Goal: Task Accomplishment & Management: Use online tool/utility

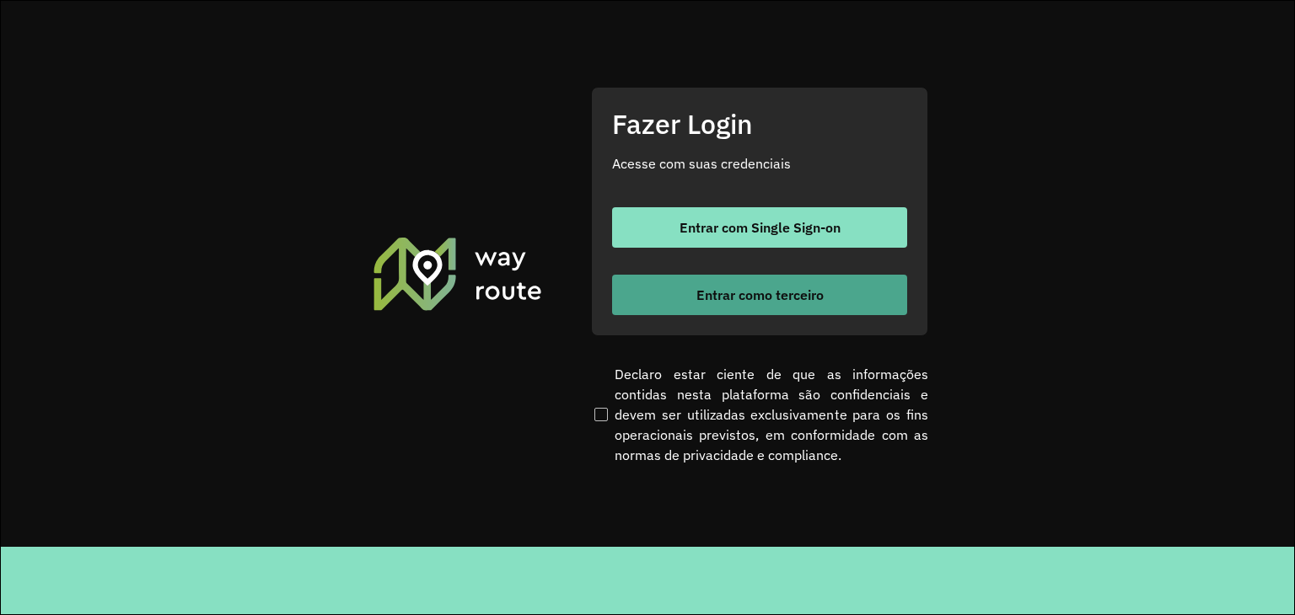
click at [799, 282] on button "Entrar como terceiro" at bounding box center [759, 295] width 295 height 40
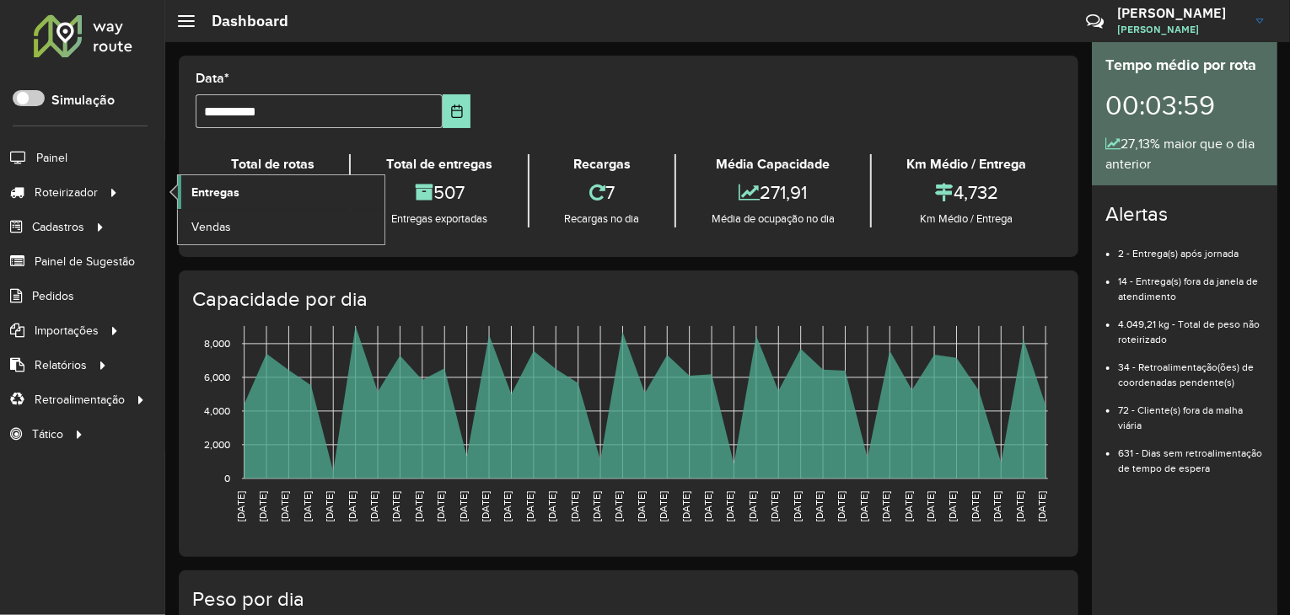
click at [236, 196] on span "Entregas" at bounding box center [215, 193] width 48 height 18
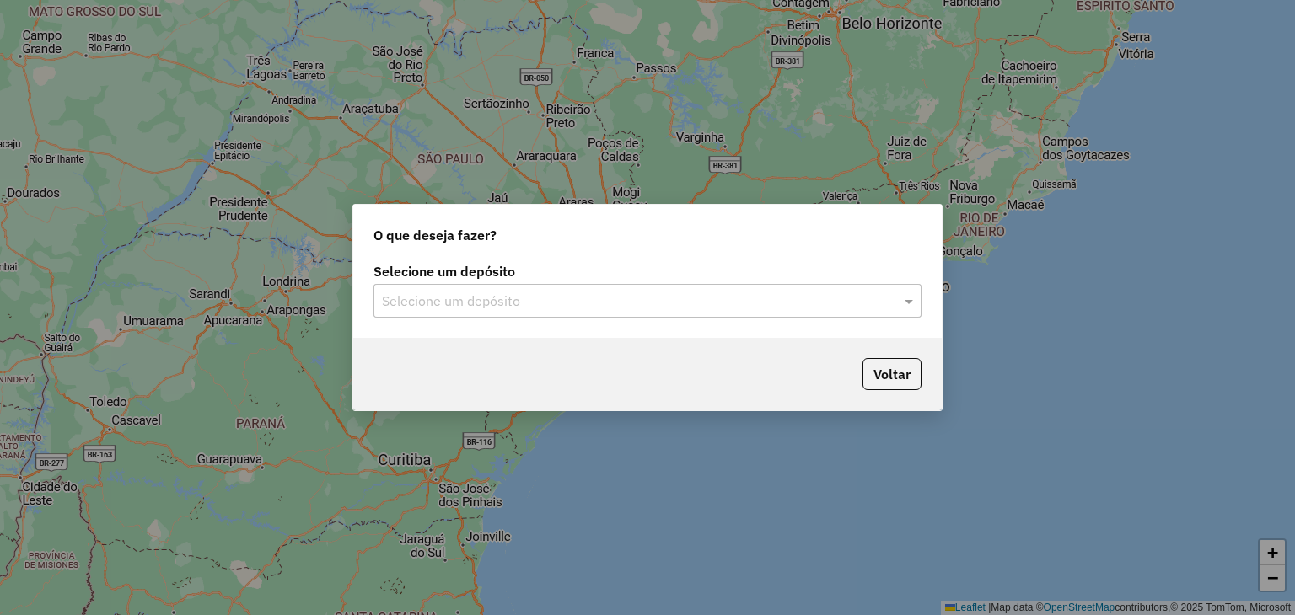
click at [447, 299] on input "text" at bounding box center [630, 302] width 497 height 20
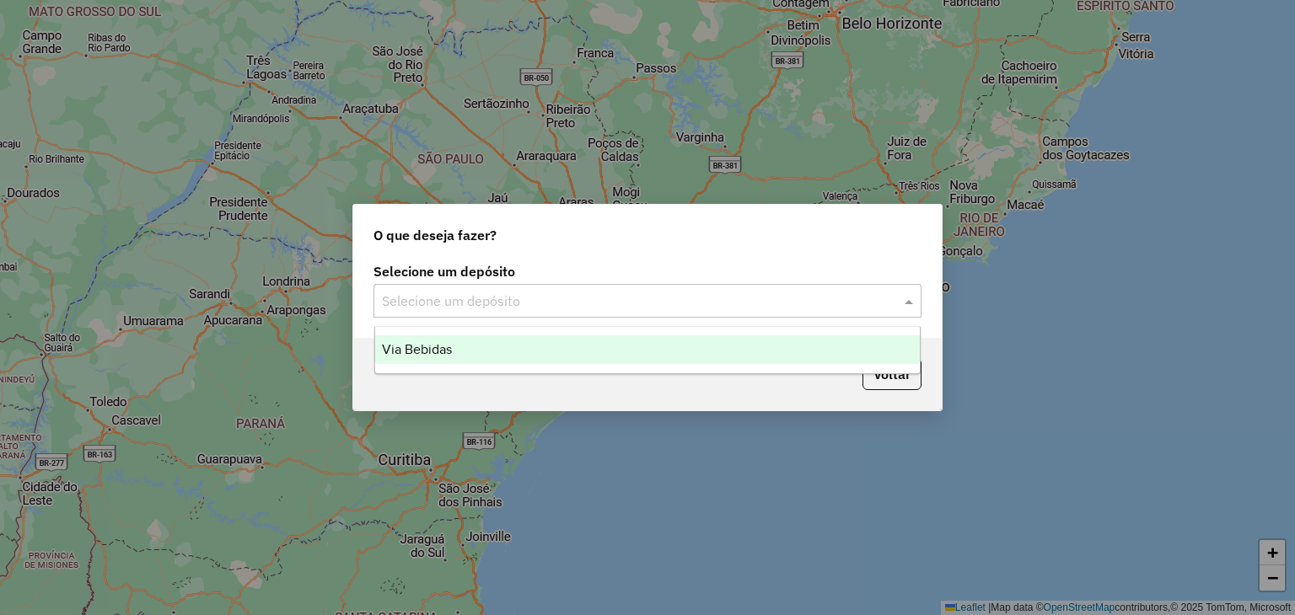
click at [441, 338] on div "Via Bebidas" at bounding box center [647, 349] width 545 height 29
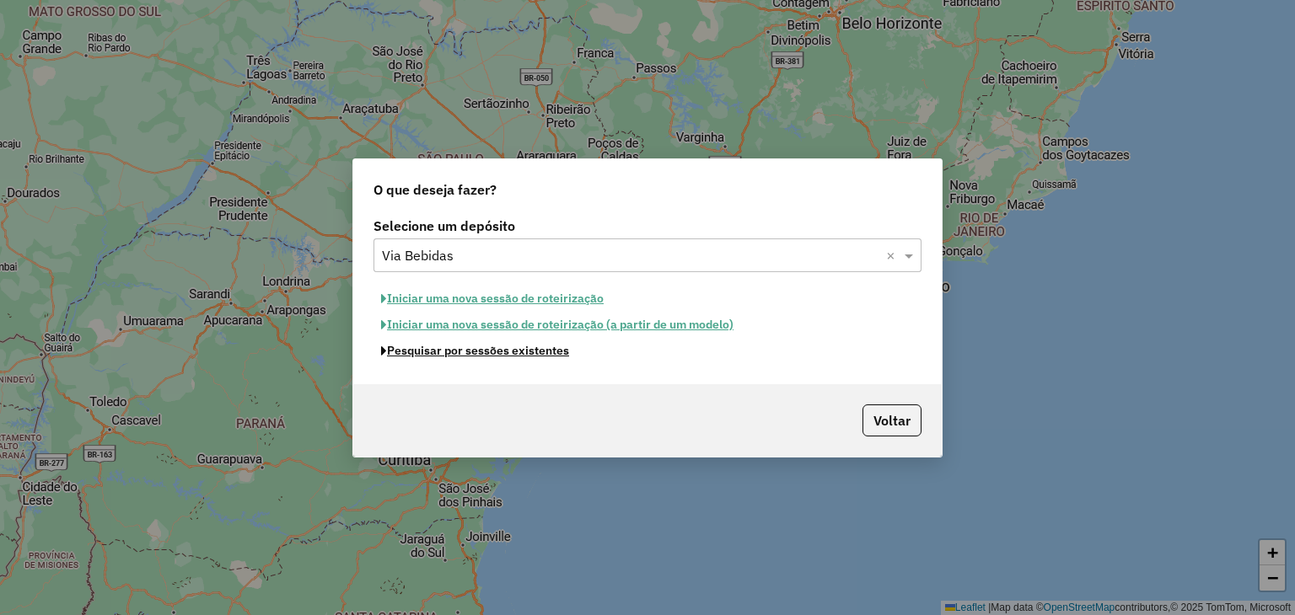
click at [425, 357] on button "Pesquisar por sessões existentes" at bounding box center [474, 351] width 203 height 26
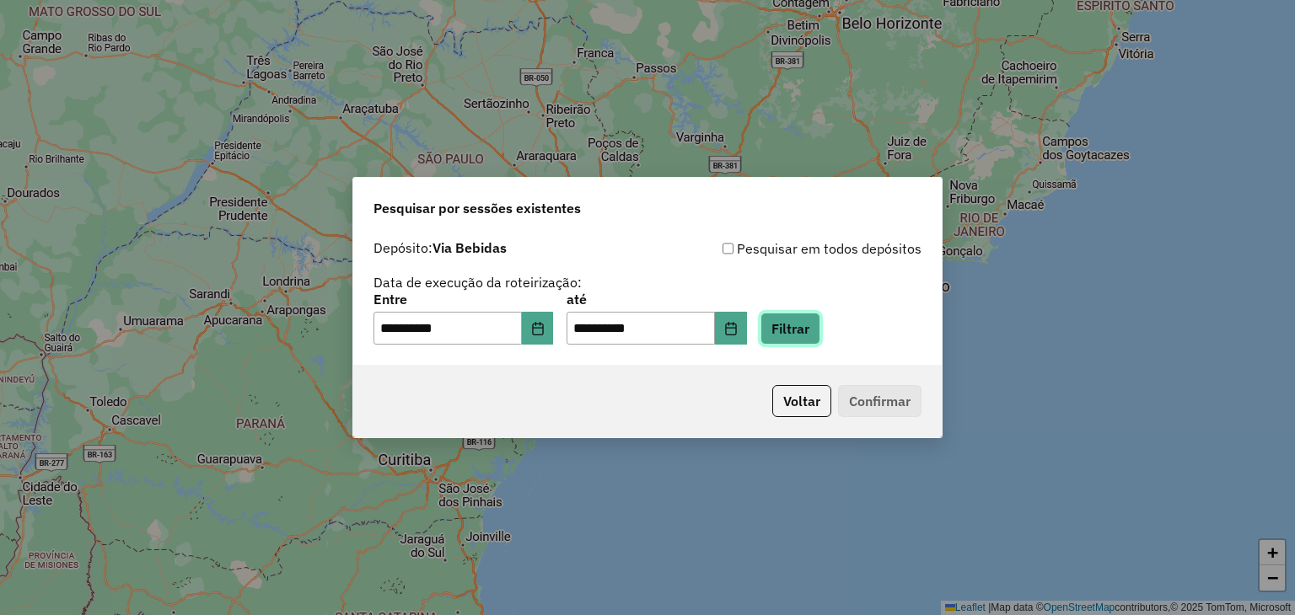
click at [819, 337] on button "Filtrar" at bounding box center [790, 329] width 60 height 32
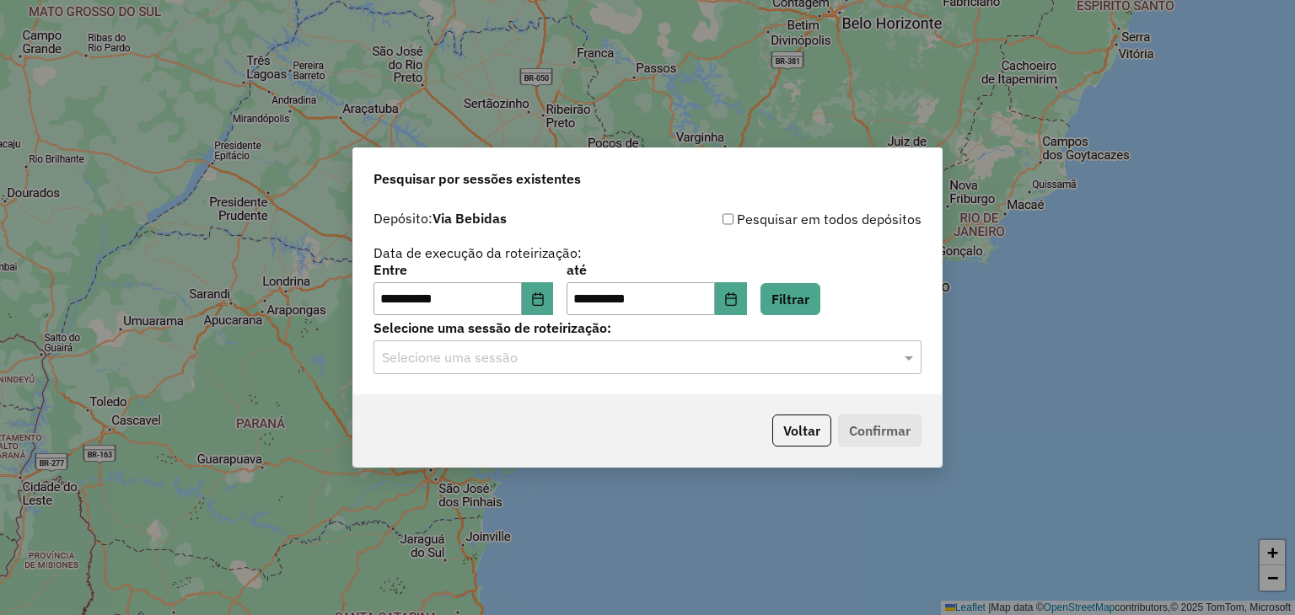
click at [657, 357] on input "text" at bounding box center [630, 358] width 497 height 20
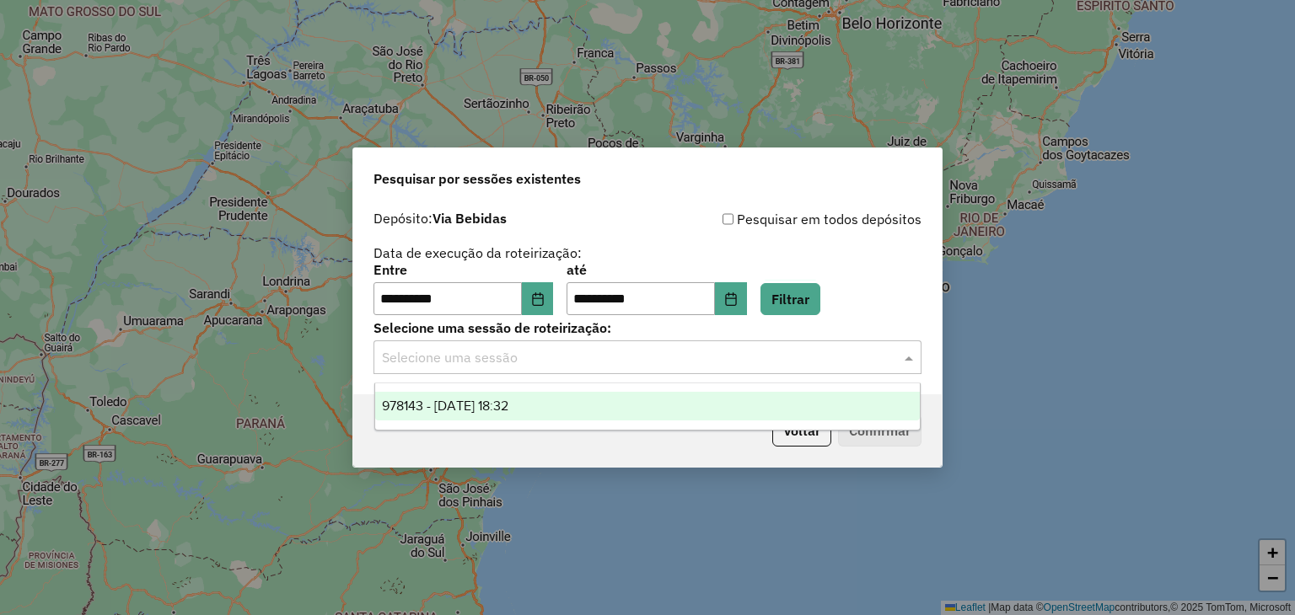
click at [646, 398] on div "978143 - 12/08/2025 18:32" at bounding box center [647, 406] width 545 height 29
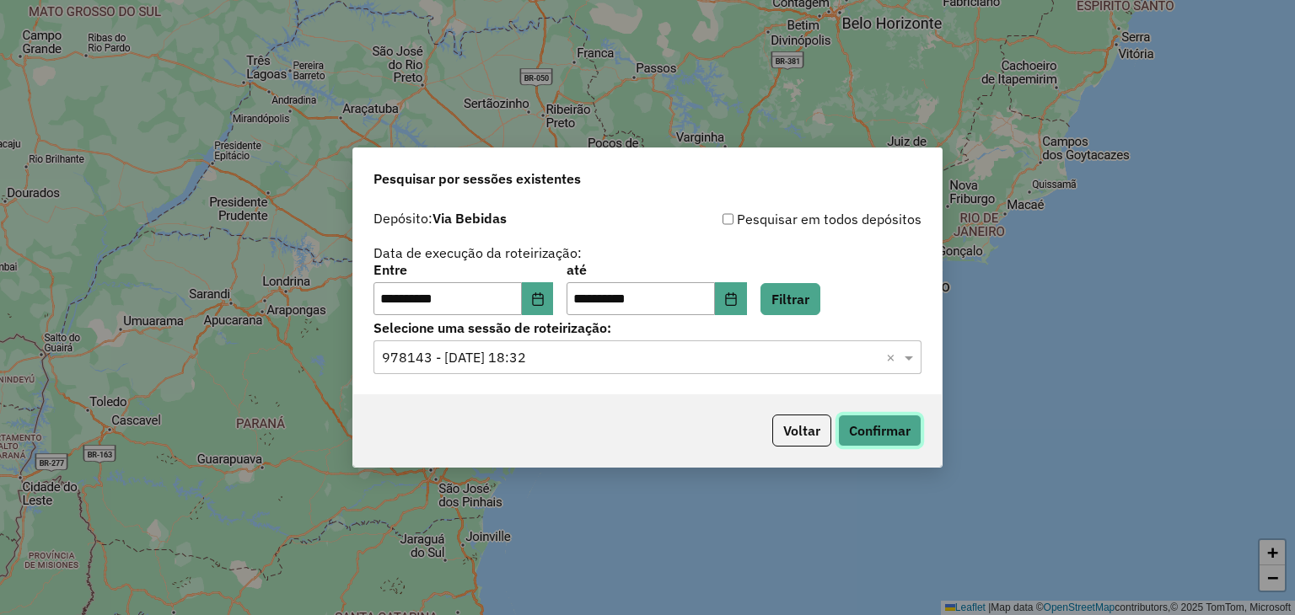
click at [889, 432] on button "Confirmar" at bounding box center [879, 431] width 83 height 32
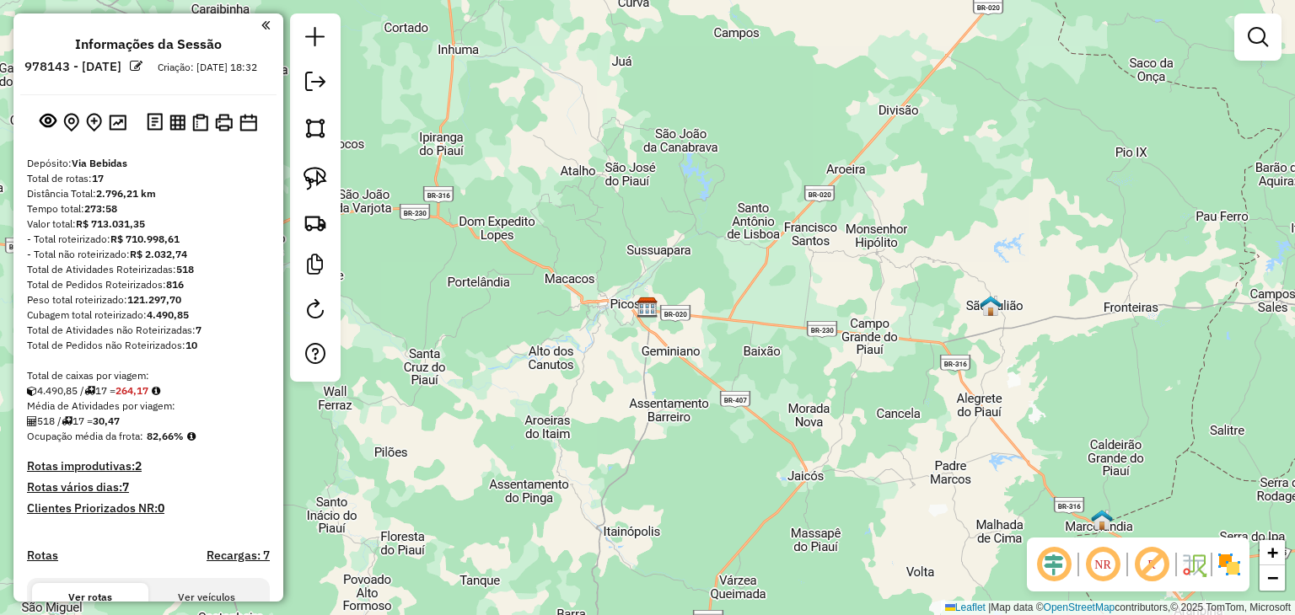
click at [698, 57] on div "Janela de atendimento Grade de atendimento Capacidade Transportadoras Veículos …" at bounding box center [647, 307] width 1295 height 615
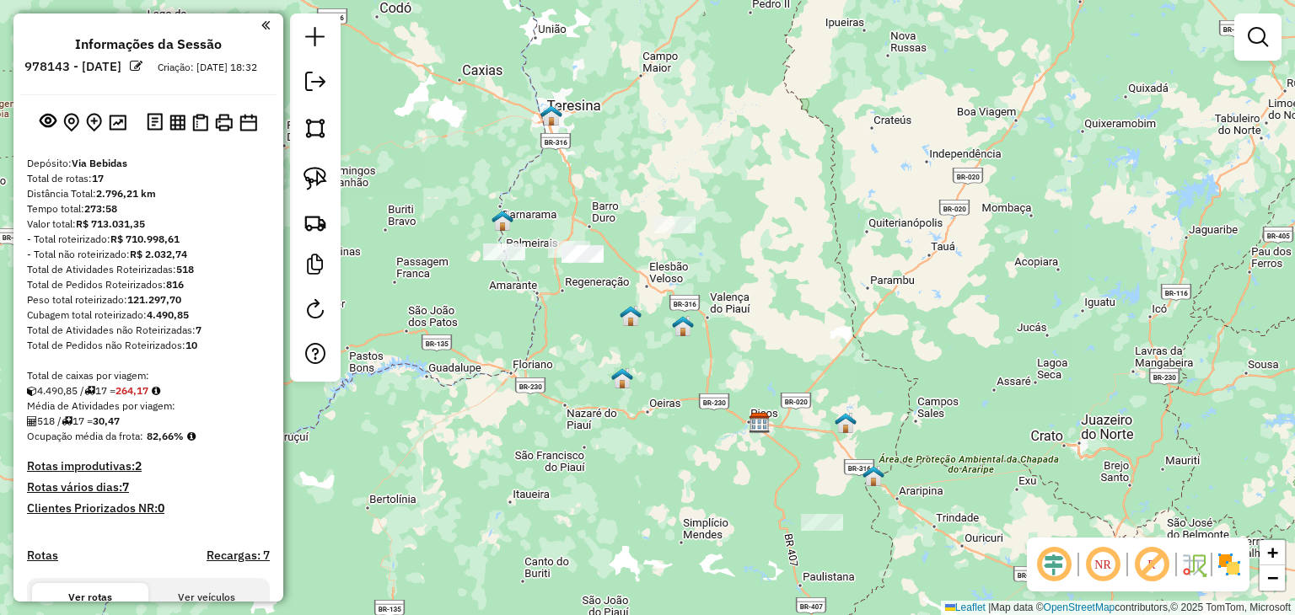
click at [560, 109] on img at bounding box center [551, 116] width 22 height 22
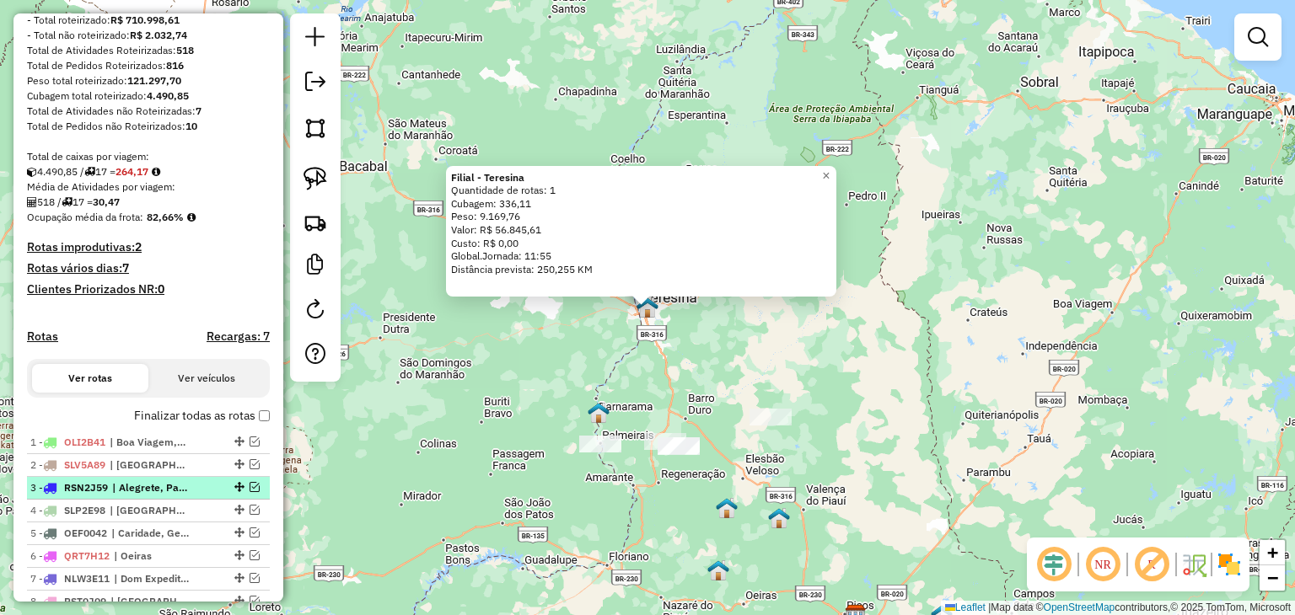
scroll to position [253, 0]
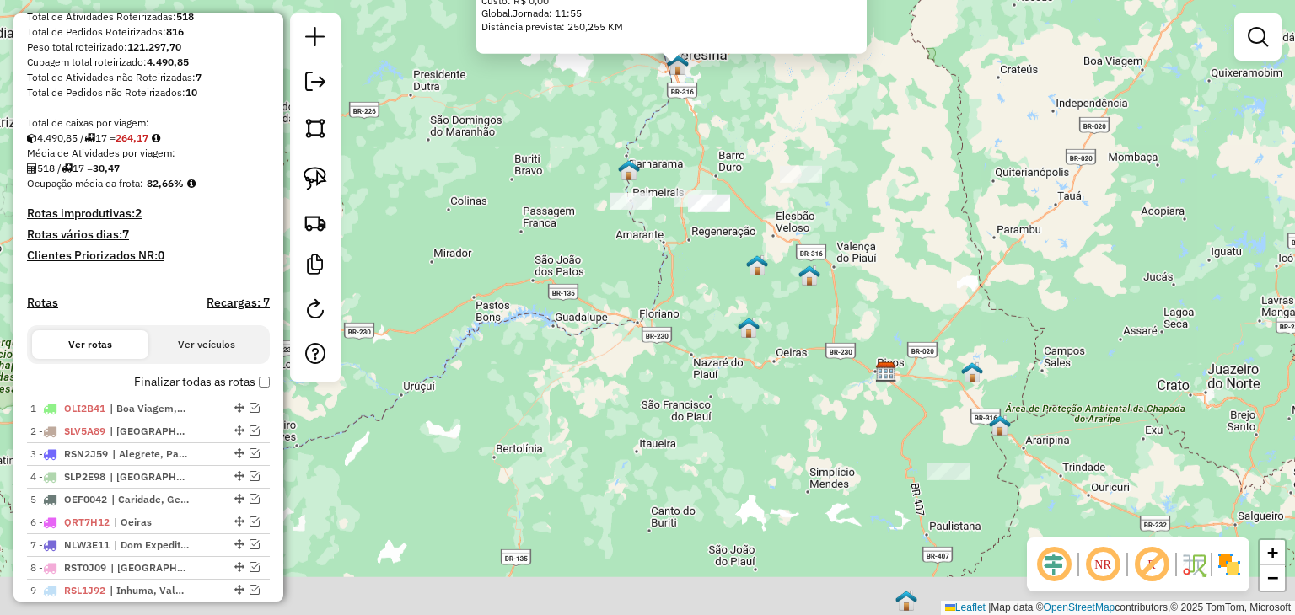
drag, startPoint x: 907, startPoint y: 446, endPoint x: 938, endPoint y: 203, distance: 244.8
click at [938, 203] on div "Filial - Teresina Quantidade de rotas: 1 Cubagem: 336,11 Peso: 9.169,76 Valor: …" at bounding box center [647, 307] width 1295 height 615
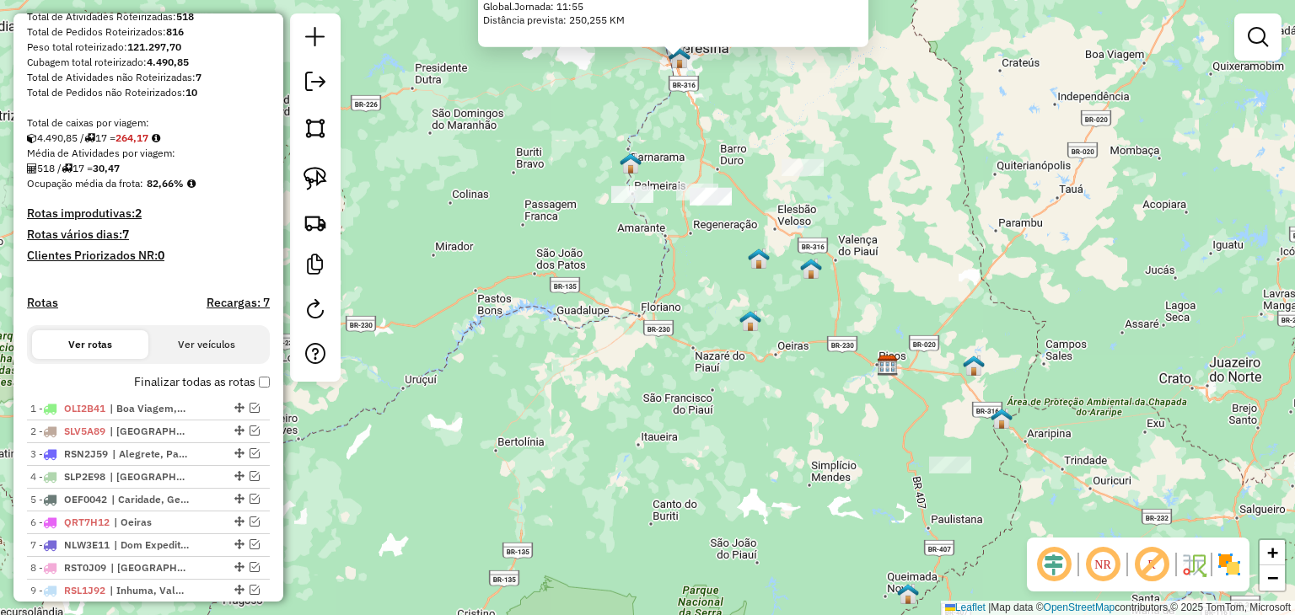
click at [981, 403] on div "Filial - Teresina Quantidade de rotas: 1 Cubagem: 336,11 Peso: 9.169,76 Valor: …" at bounding box center [647, 307] width 1295 height 615
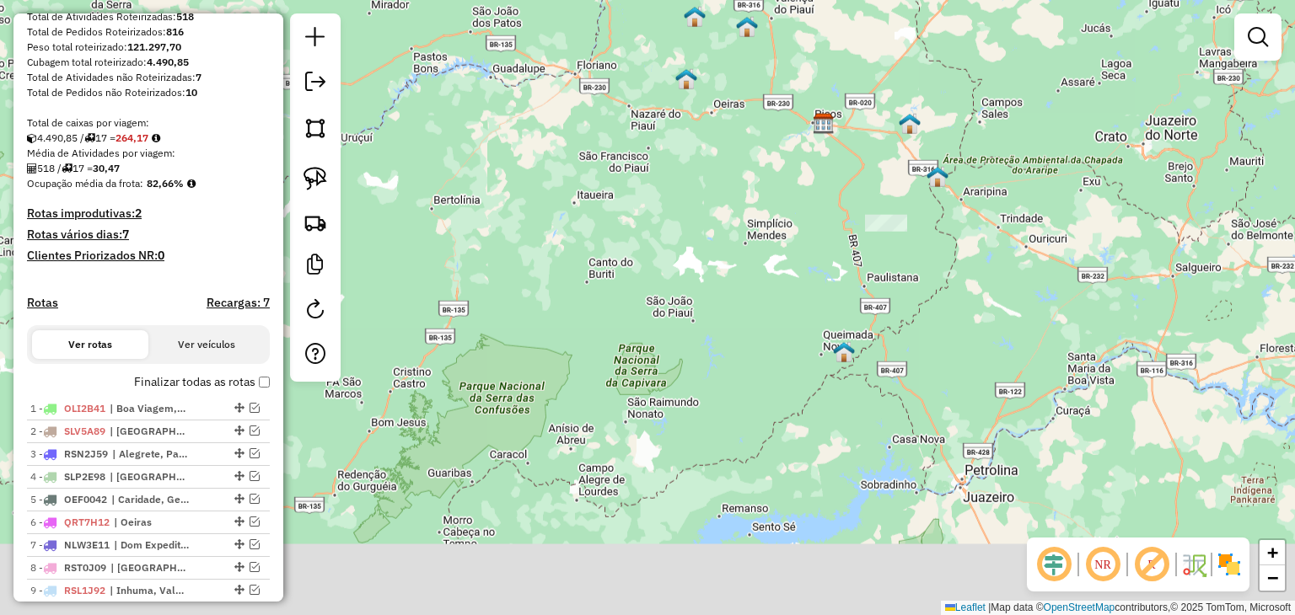
drag, startPoint x: 865, startPoint y: 443, endPoint x: 785, endPoint y: 232, distance: 225.4
click at [785, 232] on div "Janela de atendimento Grade de atendimento Capacidade Transportadoras Veículos …" at bounding box center [647, 307] width 1295 height 615
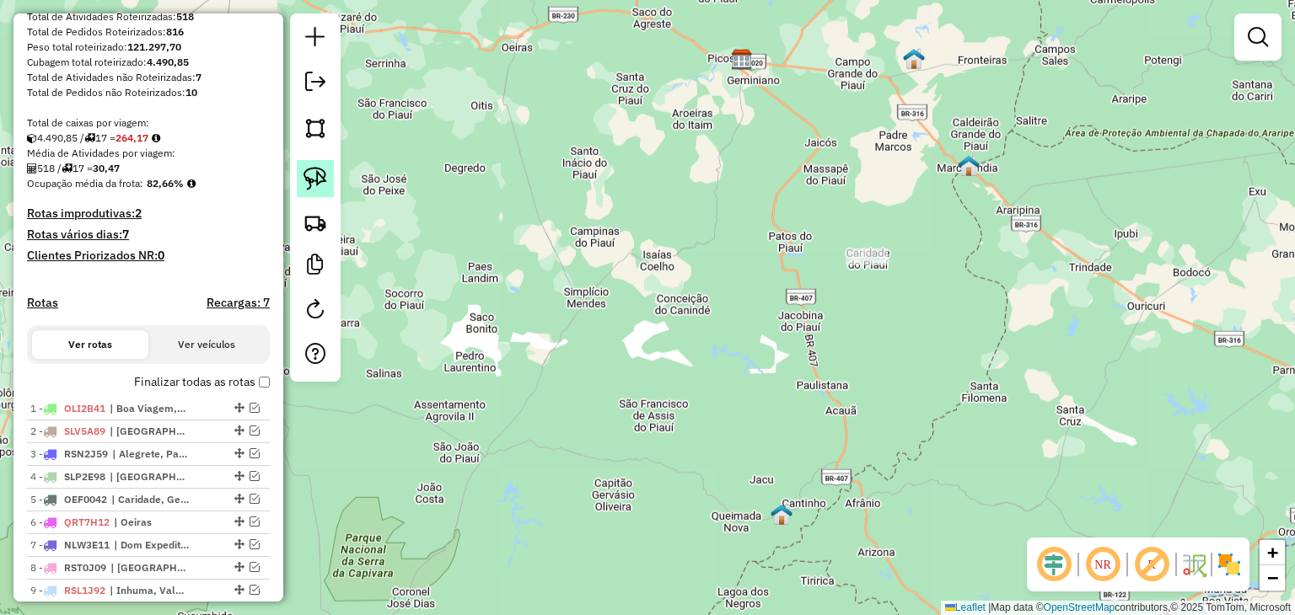
click at [307, 176] on img at bounding box center [315, 179] width 24 height 24
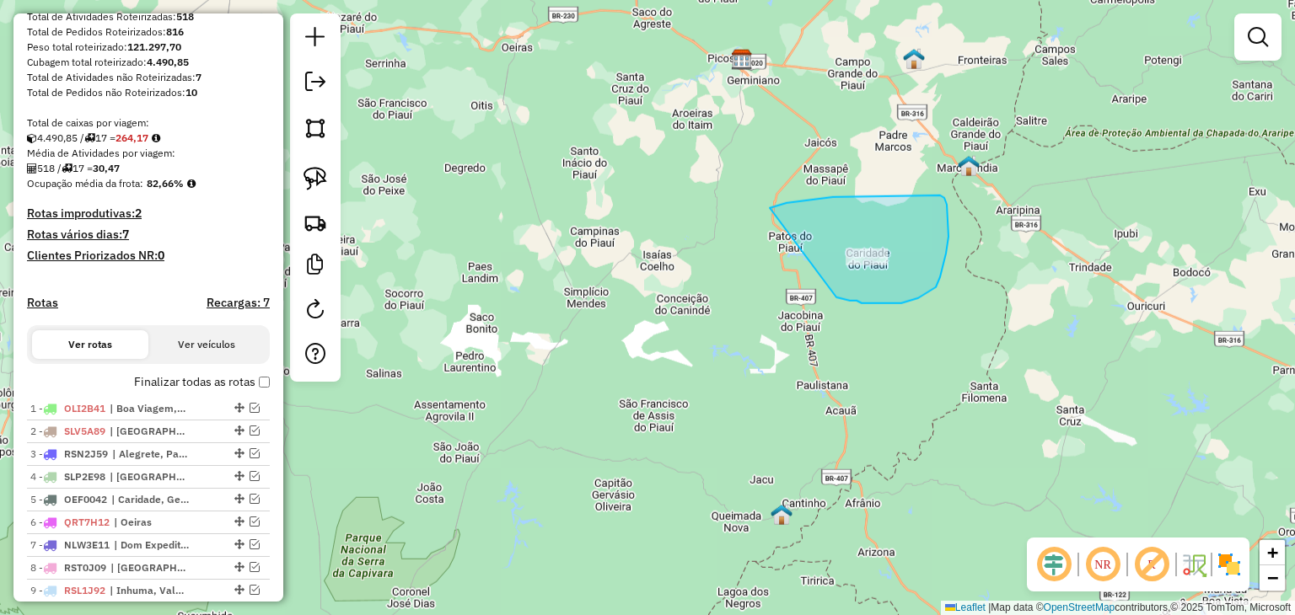
drag, startPoint x: 833, startPoint y: 197, endPoint x: 826, endPoint y: 298, distance: 100.5
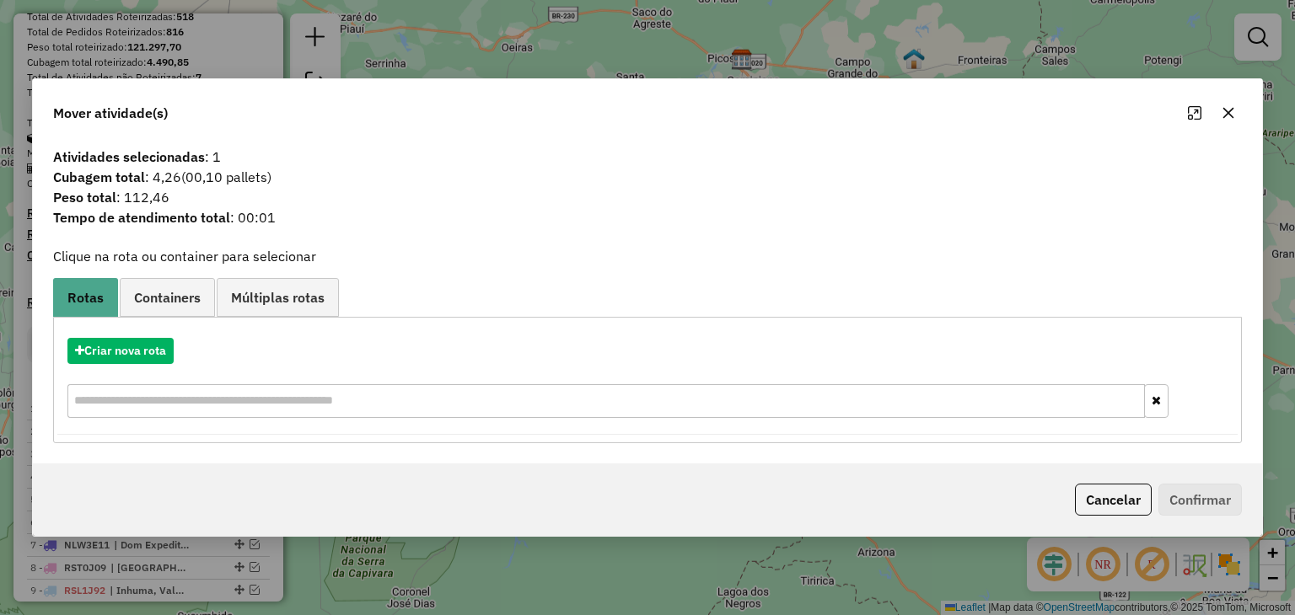
click at [1238, 121] on div at bounding box center [1211, 112] width 61 height 27
click at [1224, 105] on button "button" at bounding box center [1228, 112] width 27 height 27
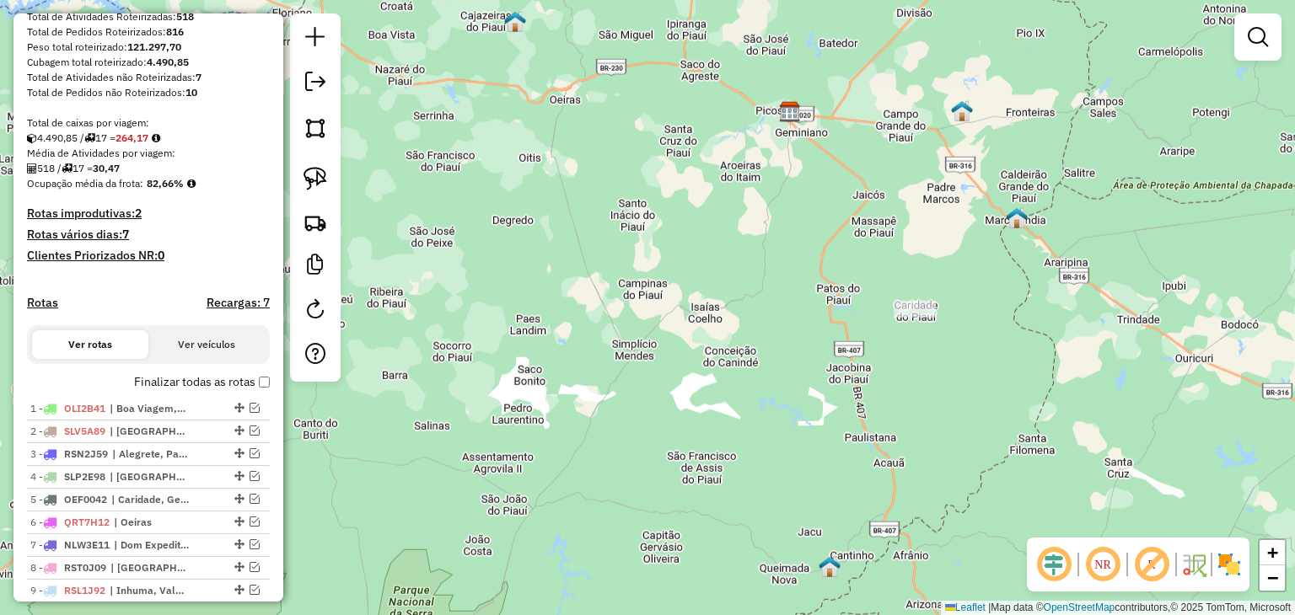
drag, startPoint x: 694, startPoint y: 231, endPoint x: 964, endPoint y: 459, distance: 354.1
click at [992, 476] on div "Janela de atendimento Grade de atendimento Capacidade Transportadoras Veículos …" at bounding box center [647, 307] width 1295 height 615
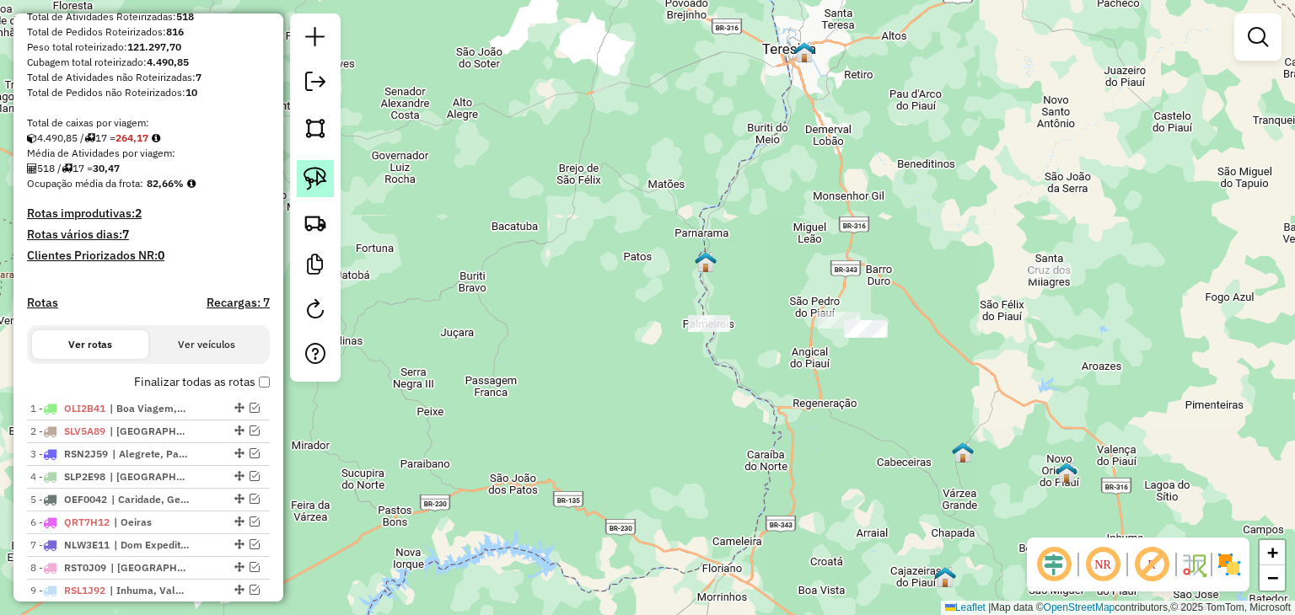
click at [309, 176] on img at bounding box center [315, 179] width 24 height 24
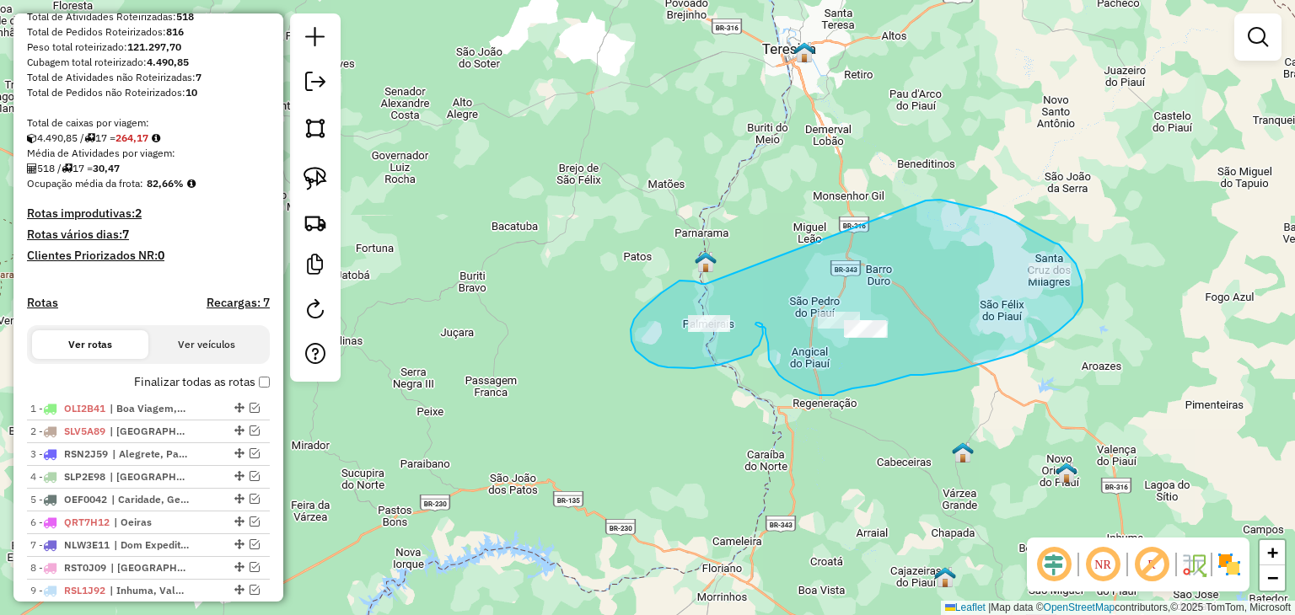
drag, startPoint x: 935, startPoint y: 200, endPoint x: 706, endPoint y: 284, distance: 244.3
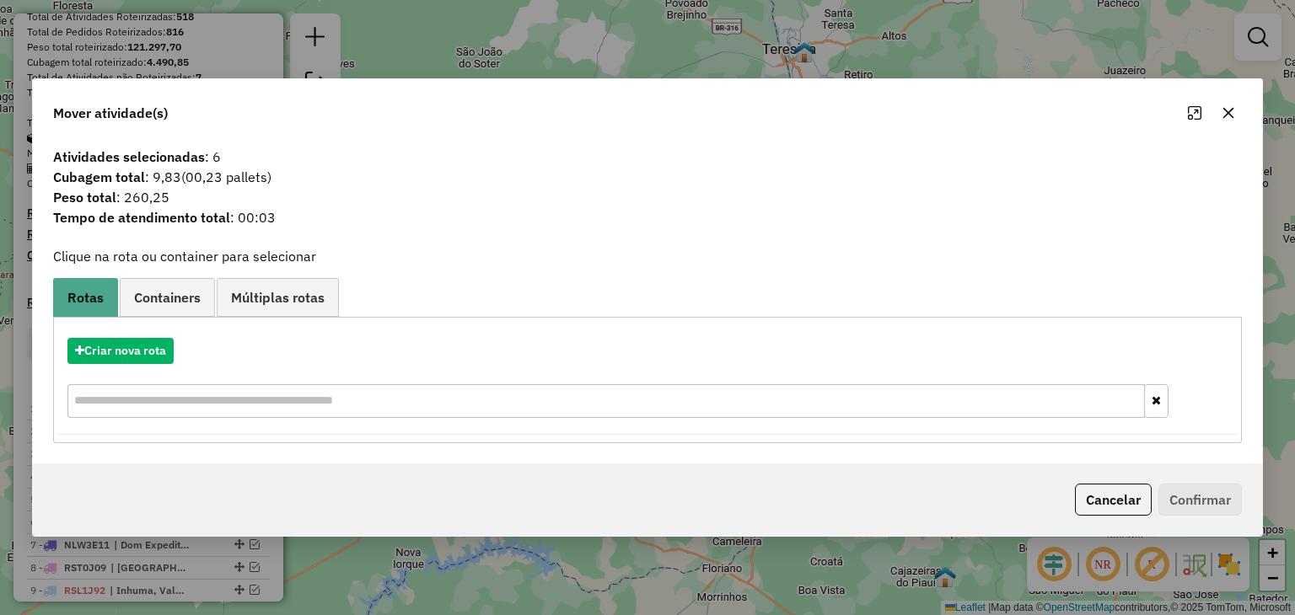
click at [1232, 113] on icon "button" at bounding box center [1227, 112] width 13 height 13
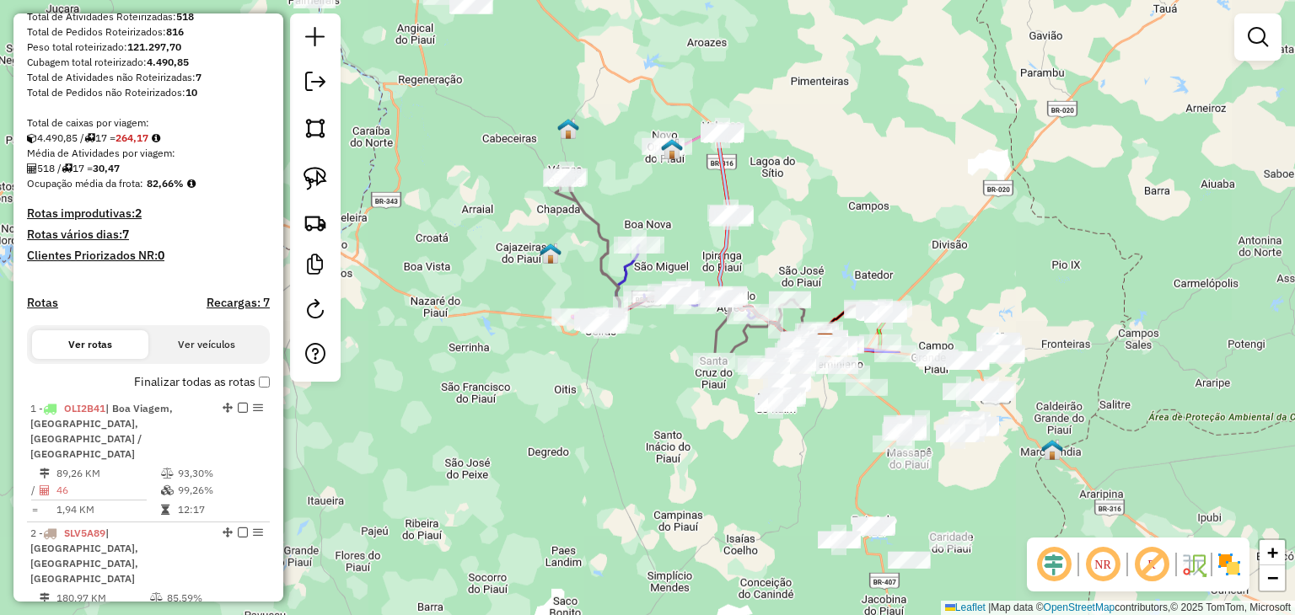
drag, startPoint x: 897, startPoint y: 445, endPoint x: 502, endPoint y: 121, distance: 510.3
click at [502, 121] on div "Janela de atendimento Grade de atendimento Capacidade Transportadoras Veículos …" at bounding box center [647, 307] width 1295 height 615
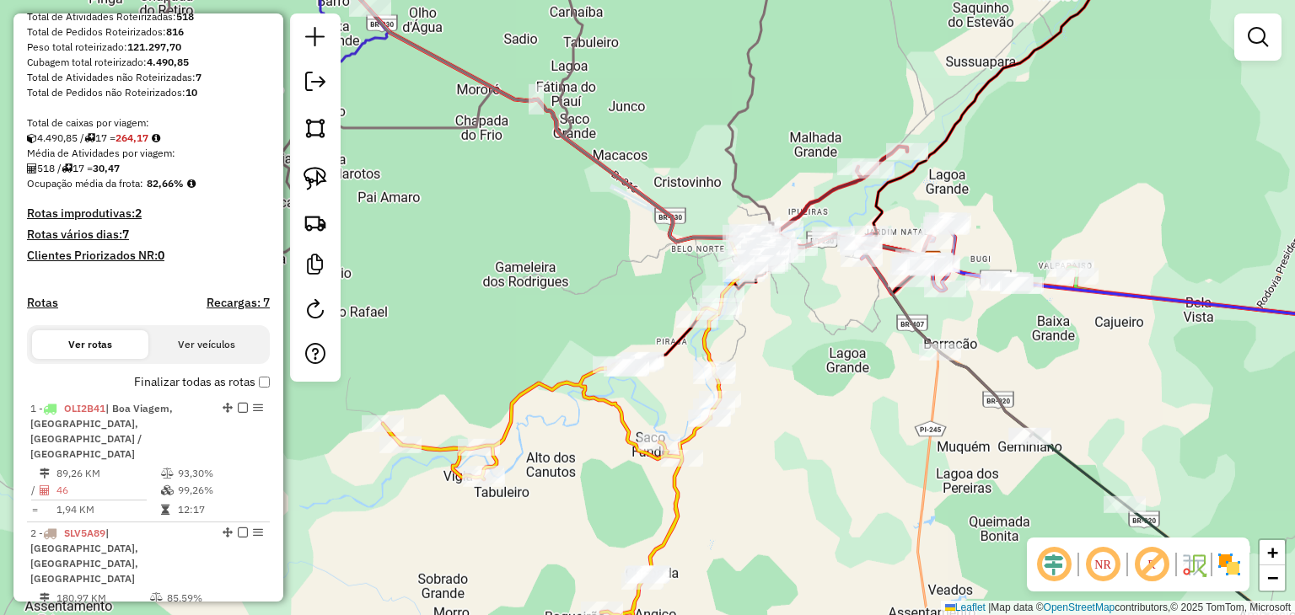
drag, startPoint x: 746, startPoint y: 385, endPoint x: 829, endPoint y: 479, distance: 125.4
click at [829, 476] on div "Janela de atendimento Grade de atendimento Capacidade Transportadoras Veículos …" at bounding box center [647, 307] width 1295 height 615
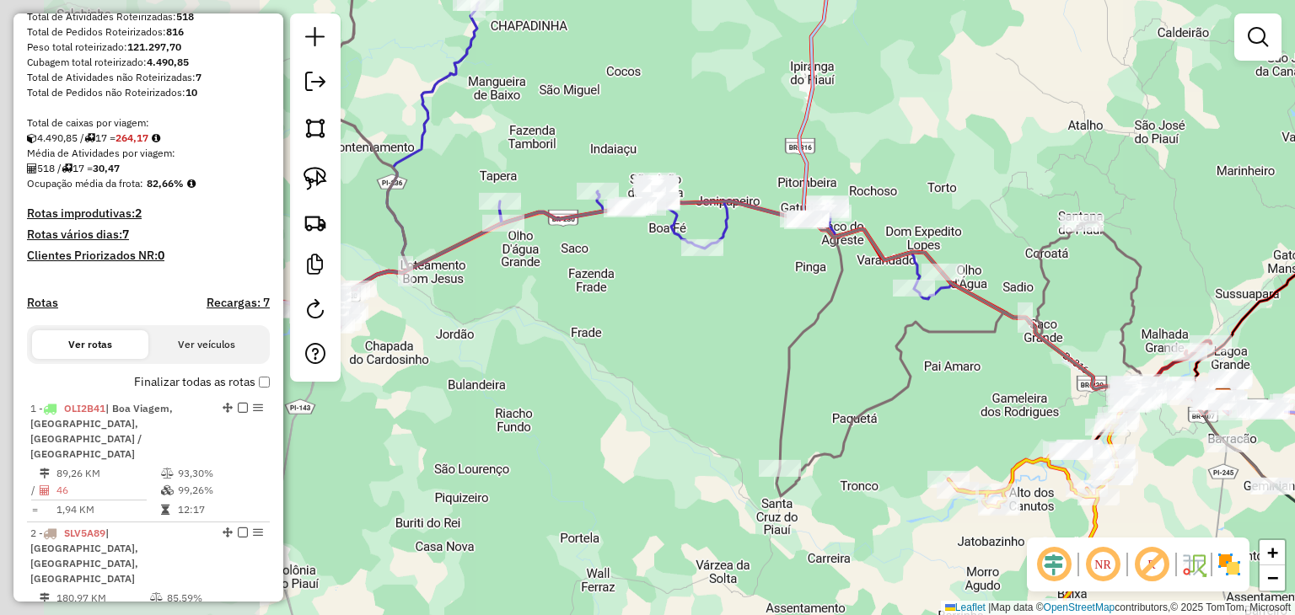
drag, startPoint x: 887, startPoint y: 166, endPoint x: 1168, endPoint y: 161, distance: 281.6
click at [1210, 156] on div "Janela de atendimento Grade de atendimento Capacidade Transportadoras Veículos …" at bounding box center [647, 307] width 1295 height 615
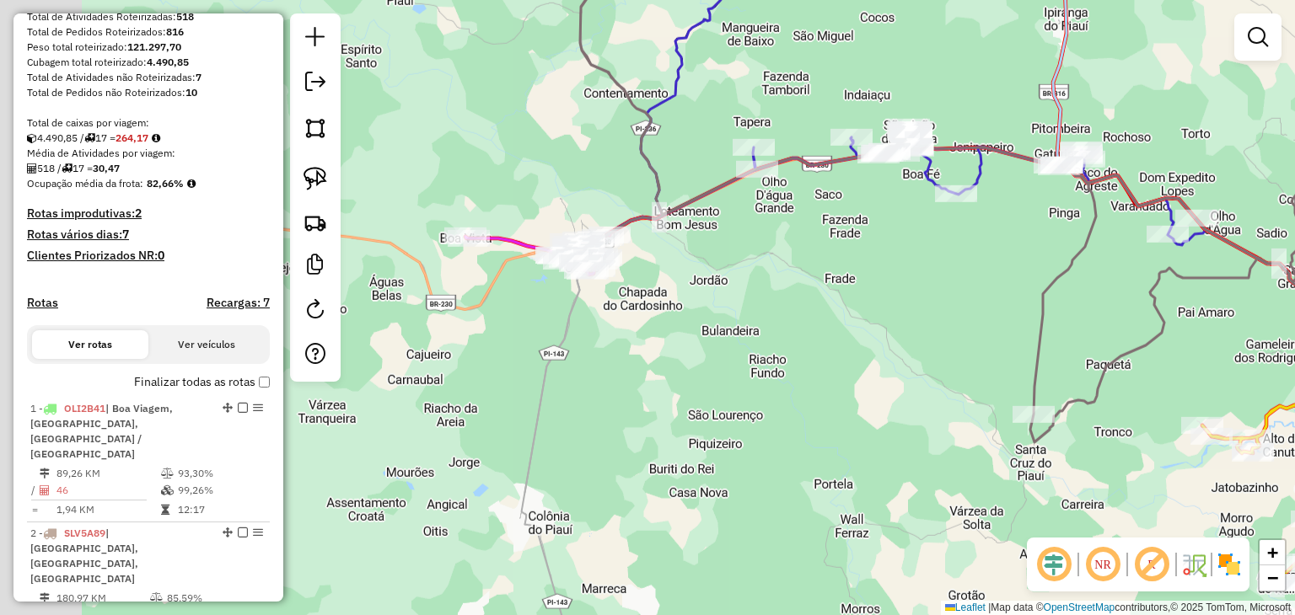
drag, startPoint x: 723, startPoint y: 303, endPoint x: 1009, endPoint y: 238, distance: 293.0
click at [1009, 238] on div "Janela de atendimento Grade de atendimento Capacidade Transportadoras Veículos …" at bounding box center [647, 307] width 1295 height 615
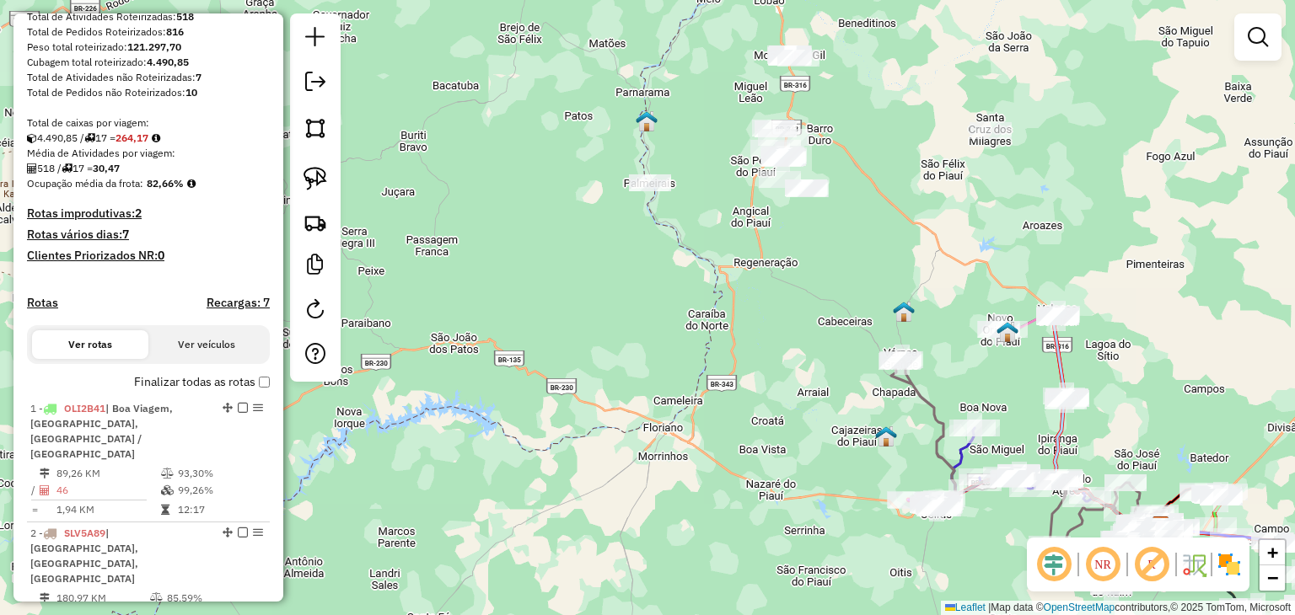
drag, startPoint x: 812, startPoint y: 131, endPoint x: 816, endPoint y: 374, distance: 242.8
click at [816, 374] on div "Janela de atendimento Grade de atendimento Capacidade Transportadoras Veículos …" at bounding box center [647, 307] width 1295 height 615
